Goal: Navigation & Orientation: Find specific page/section

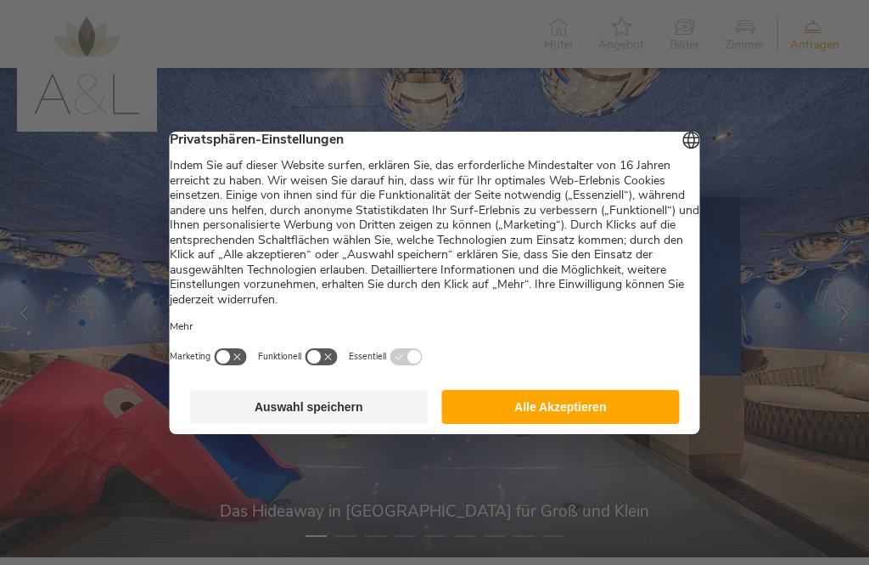
click at [586, 402] on button "Alle Akzeptieren" at bounding box center [560, 407] width 239 height 34
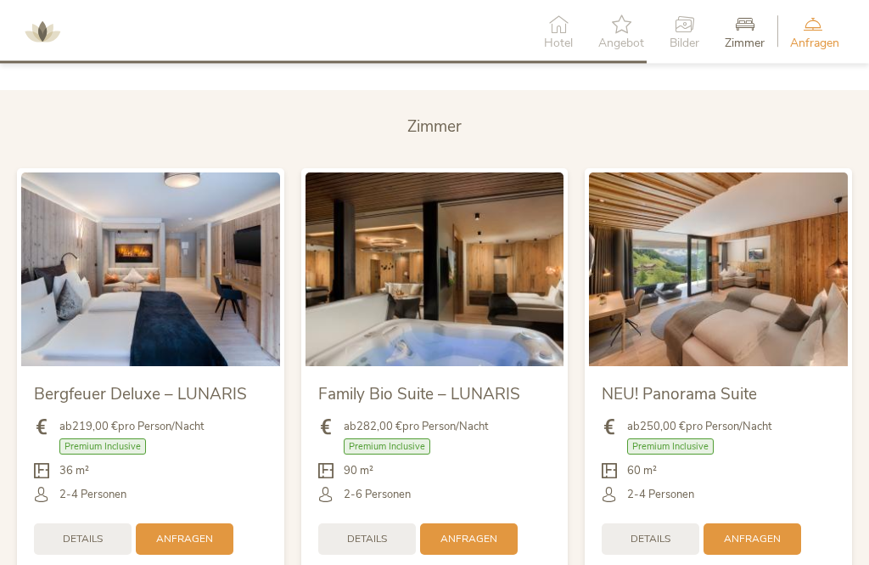
scroll to position [3310, 0]
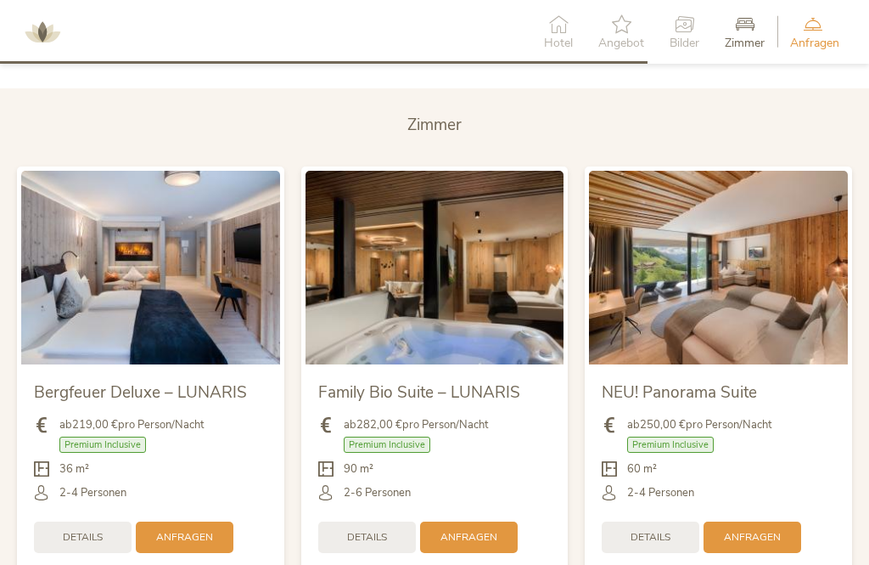
click at [572, 28] on div "Hotel" at bounding box center [558, 32] width 54 height 52
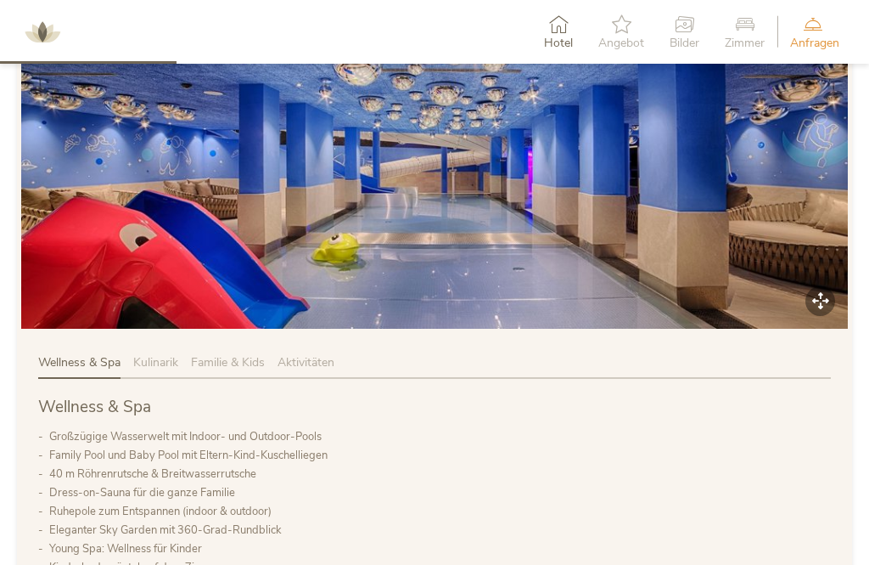
scroll to position [606, 0]
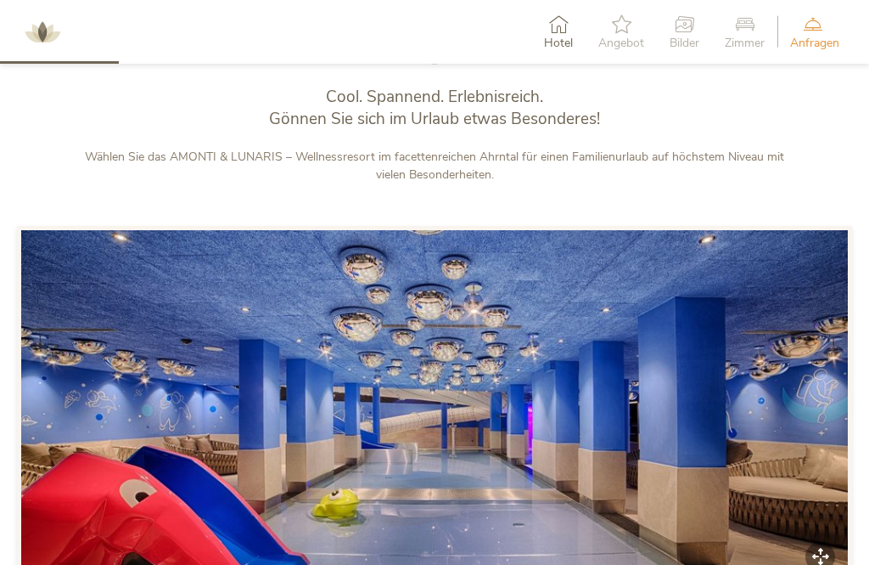
click at [558, 33] on div "Hotel" at bounding box center [558, 32] width 54 height 52
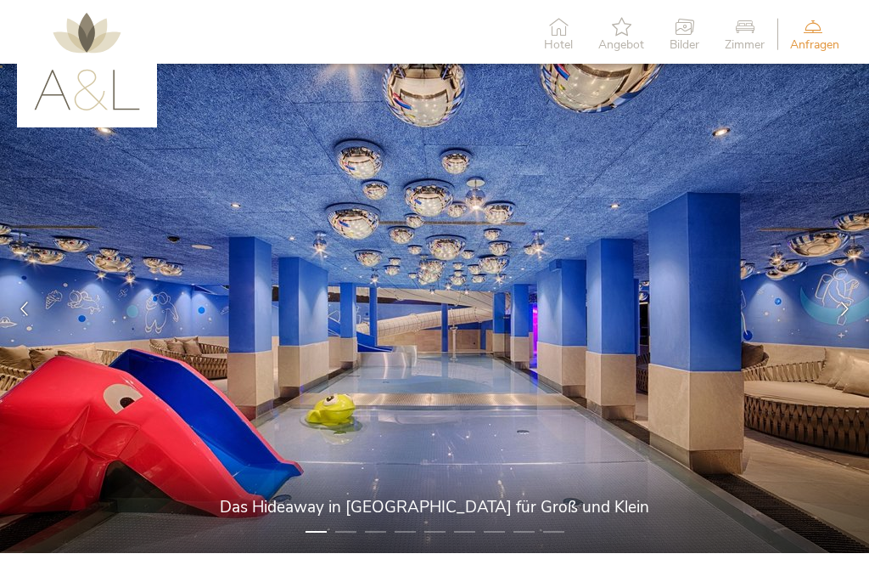
scroll to position [0, 0]
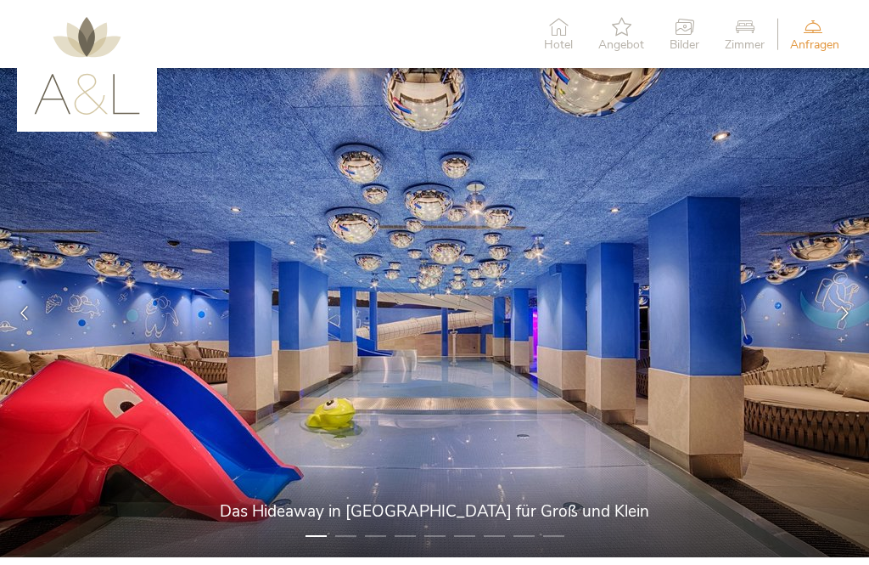
click at [78, 70] on img at bounding box center [87, 66] width 106 height 98
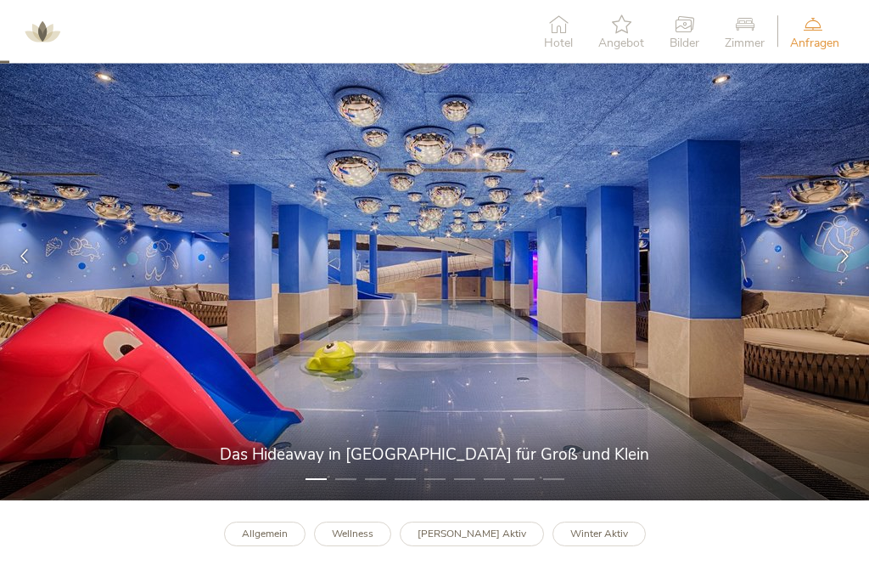
scroll to position [60, 0]
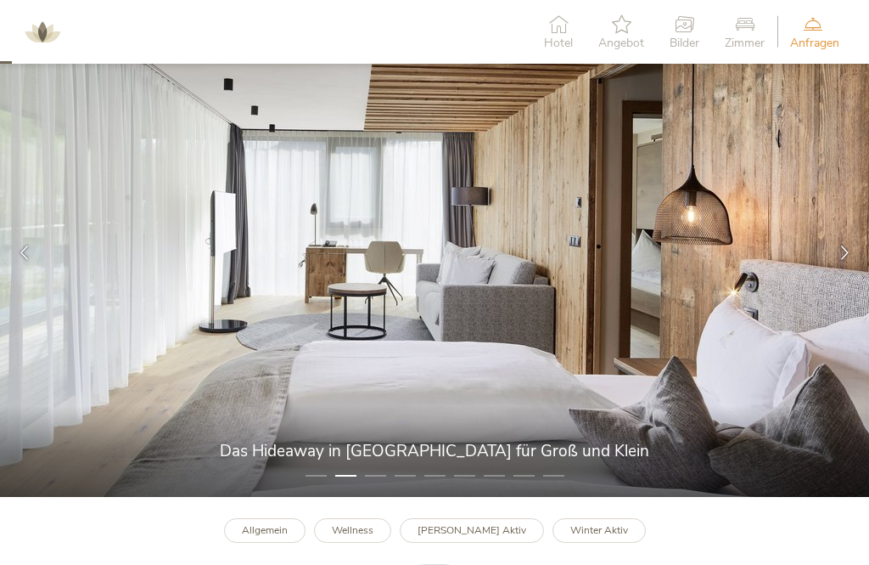
click at [354, 478] on li "2" at bounding box center [345, 475] width 21 height 17
click at [841, 254] on icon at bounding box center [845, 252] width 14 height 14
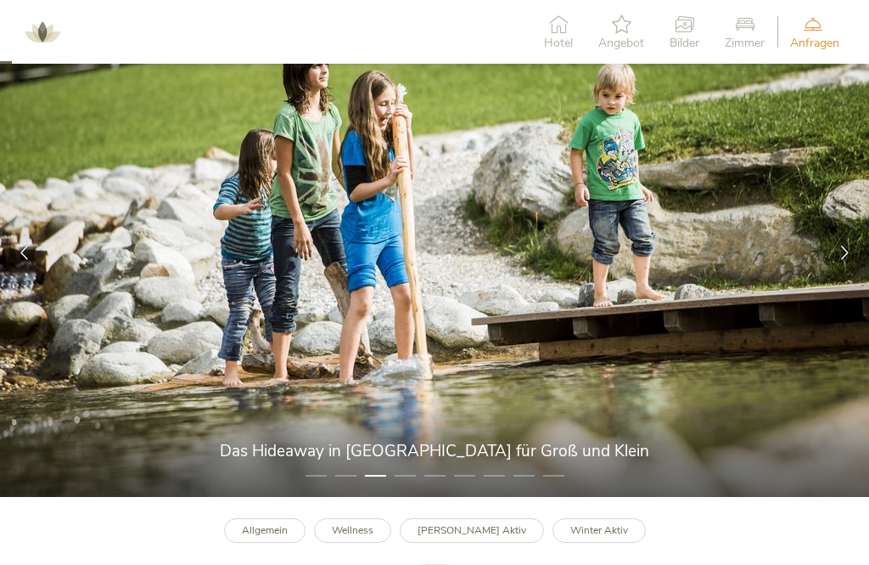
click at [840, 242] on div at bounding box center [845, 252] width 48 height 48
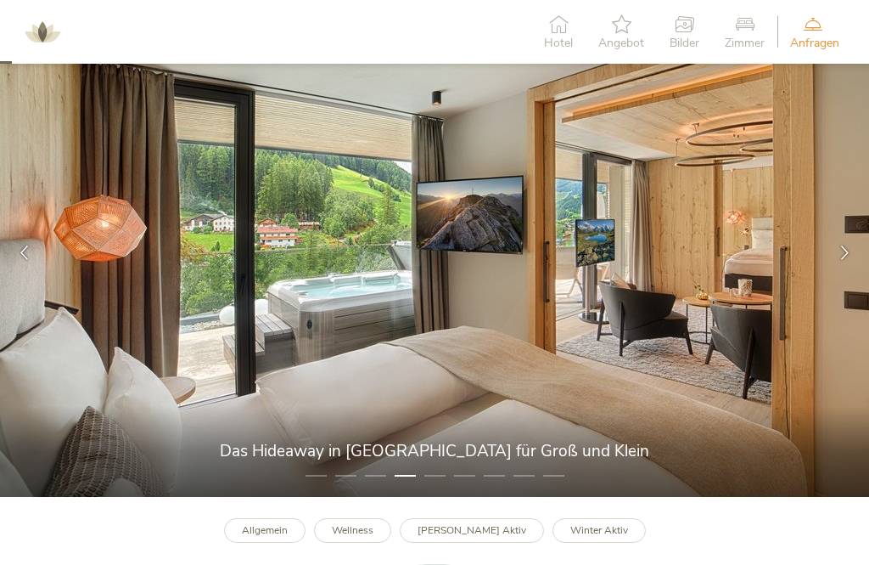
click at [830, 251] on div at bounding box center [845, 252] width 48 height 48
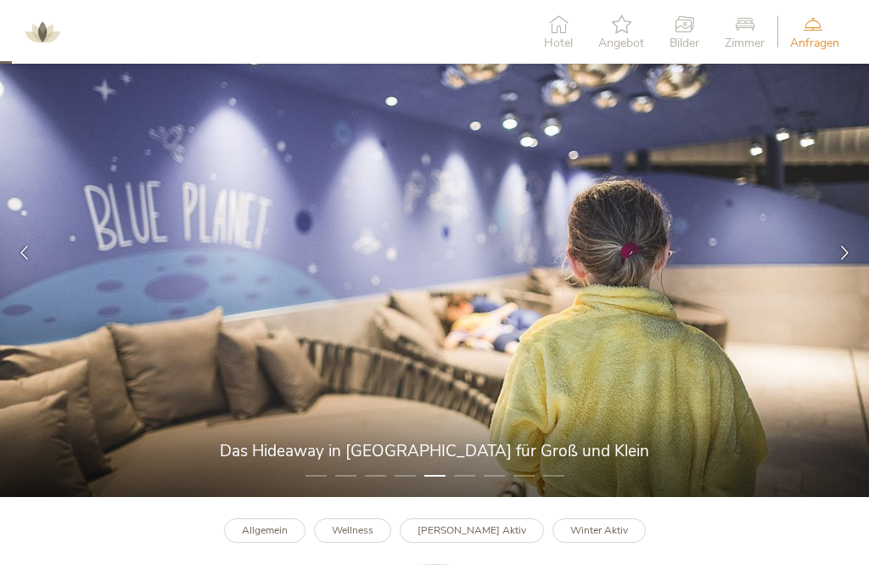
click at [841, 253] on icon at bounding box center [845, 252] width 14 height 14
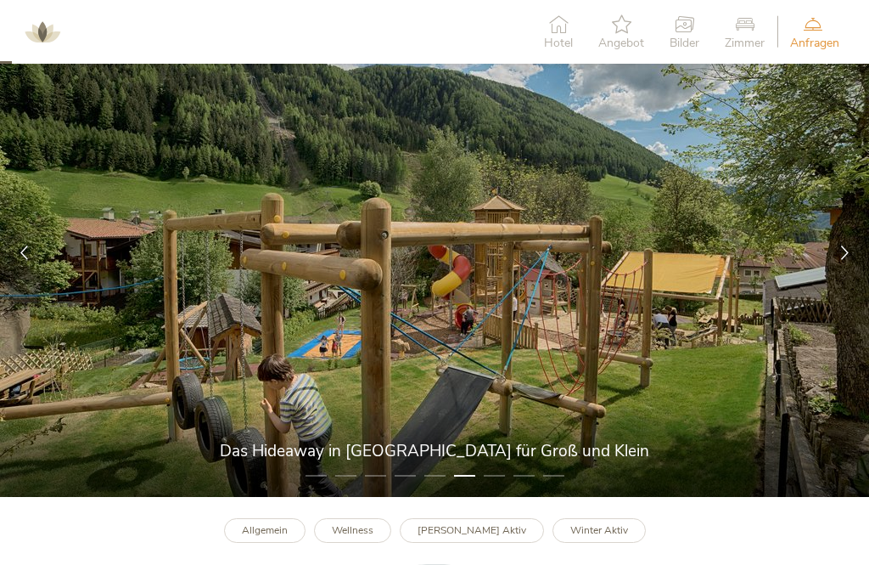
click at [841, 245] on icon at bounding box center [845, 252] width 14 height 14
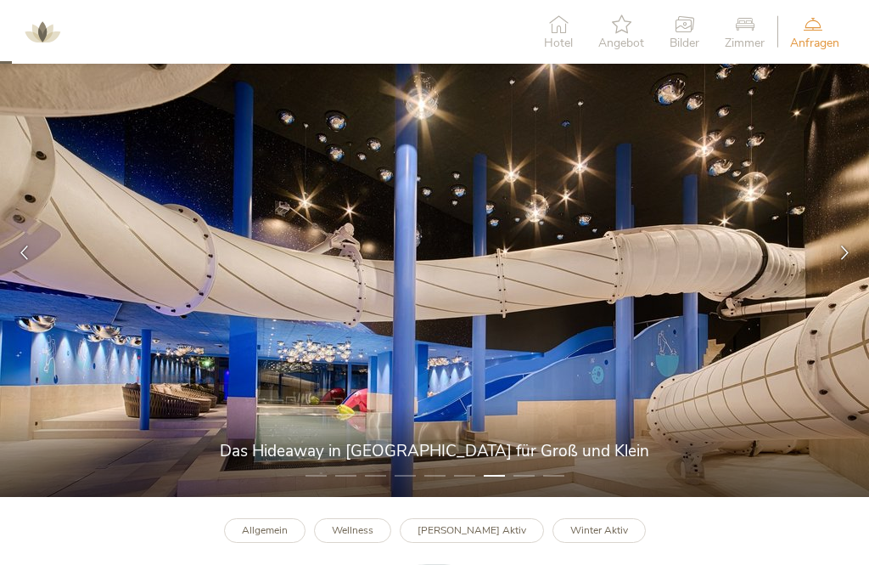
click at [843, 245] on icon at bounding box center [845, 252] width 14 height 14
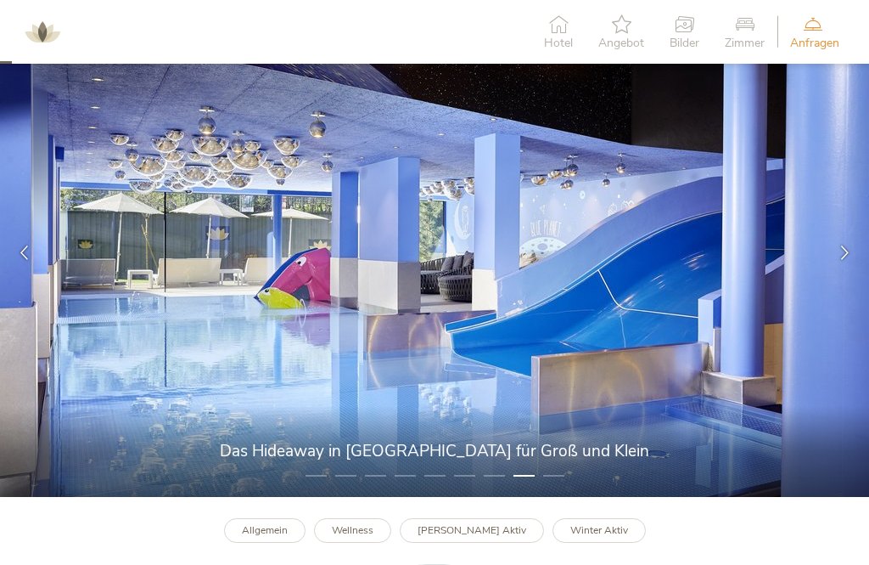
click at [839, 259] on div at bounding box center [845, 252] width 48 height 48
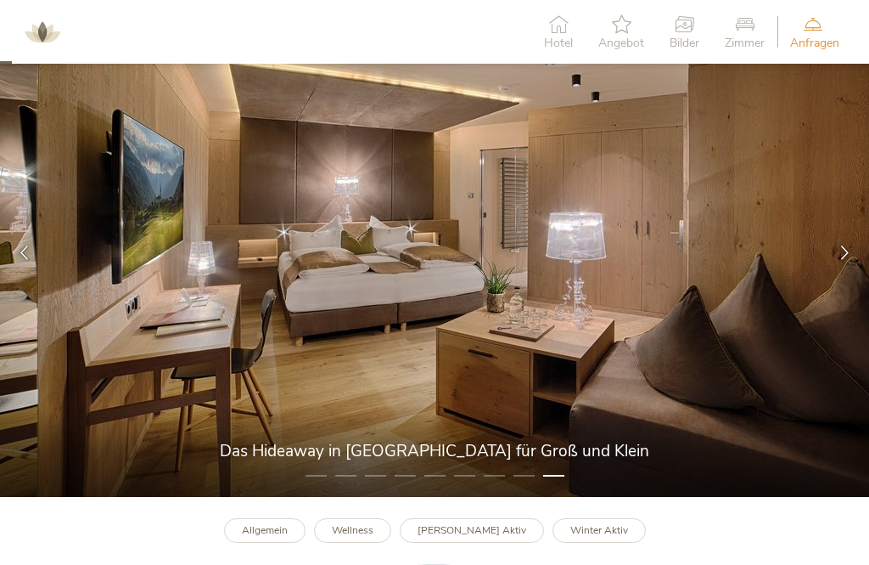
click at [843, 262] on div at bounding box center [845, 252] width 48 height 48
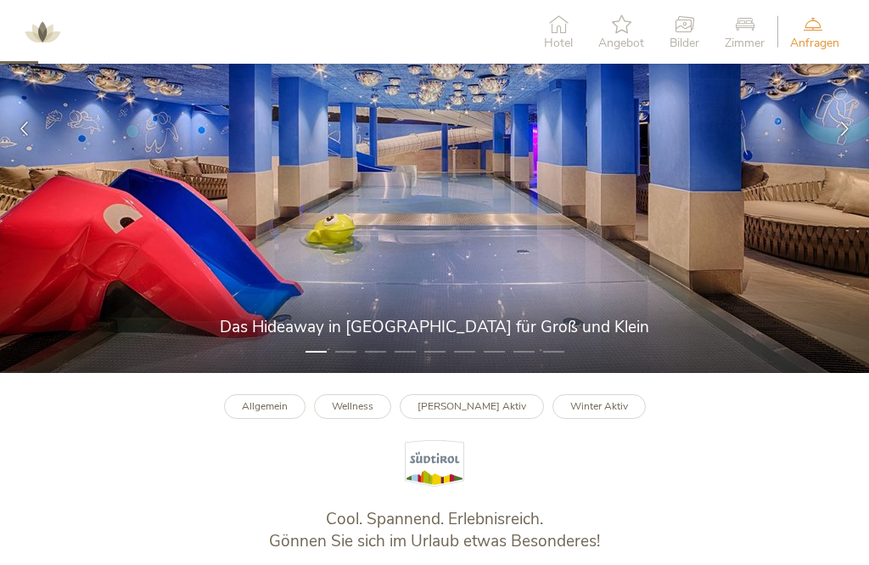
scroll to position [196, 0]
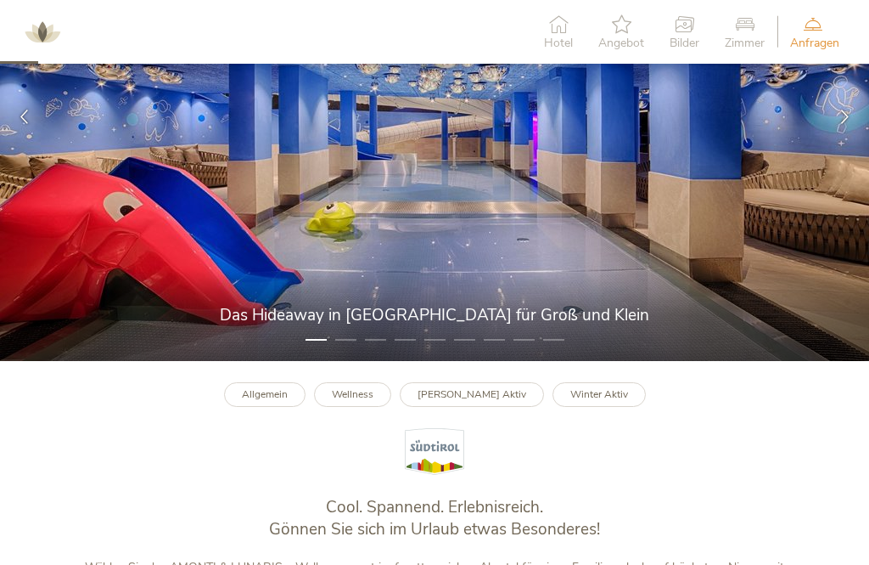
click at [483, 394] on b "[PERSON_NAME] Aktiv" at bounding box center [472, 394] width 109 height 14
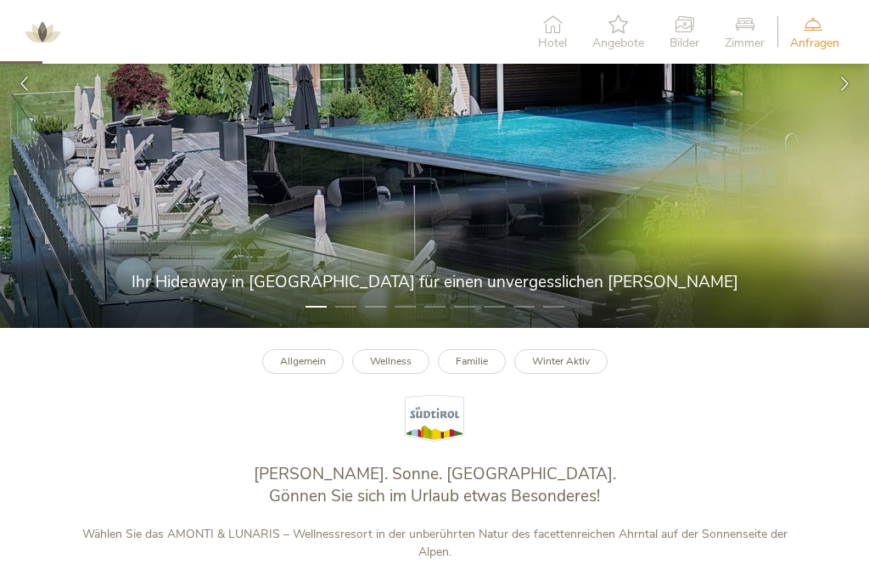
click at [825, 26] on icon at bounding box center [812, 23] width 45 height 19
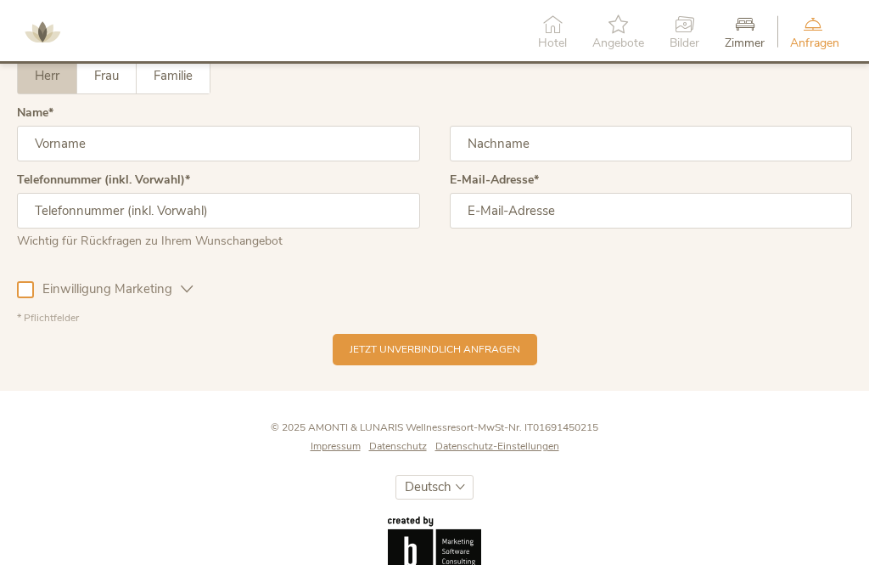
scroll to position [4757, 0]
